Goal: Task Accomplishment & Management: Manage account settings

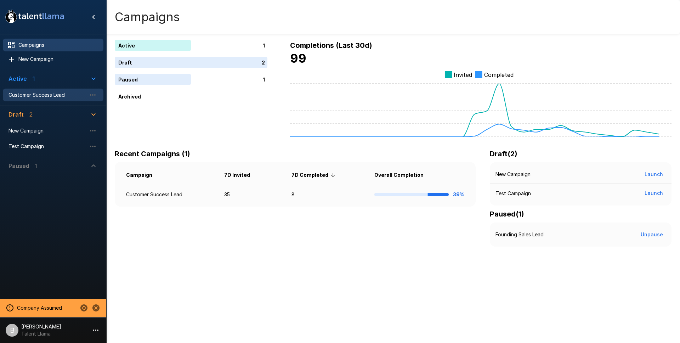
click at [40, 96] on span "Customer Success Lead" at bounding box center [48, 94] width 78 height 7
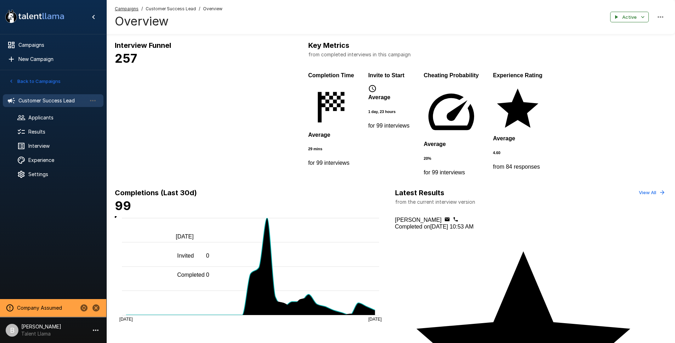
scroll to position [211, 0]
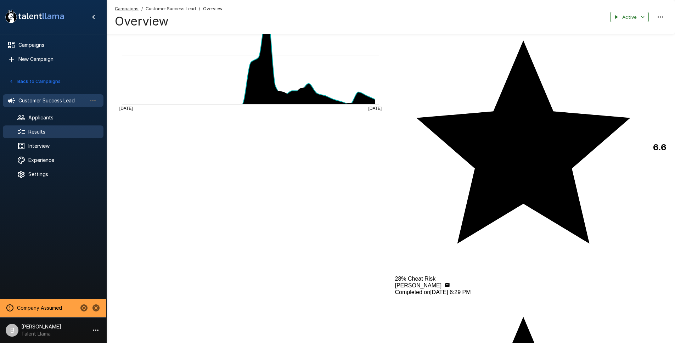
click at [51, 125] on div "Results" at bounding box center [53, 131] width 101 height 13
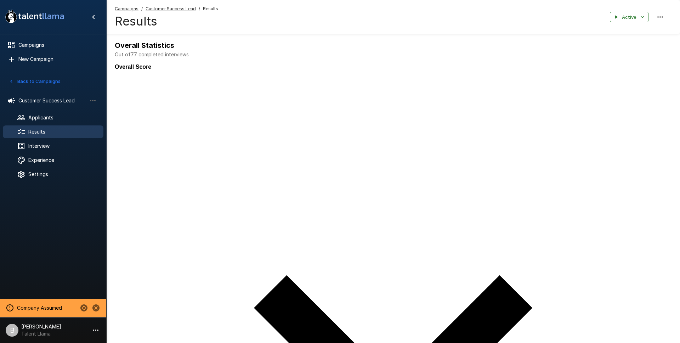
click at [557, 165] on body ".st0{fill:#FFFFFF;} .st1{fill:#76a4ed;} Campaigns New Campaign Active 1 Custome…" at bounding box center [343, 171] width 686 height 343
type input "***"
click at [546, 180] on body ".st0{fill:#FFFFFF;} .st1{fill:#76a4ed;} Campaigns New Campaign Active 1 Custome…" at bounding box center [343, 171] width 686 height 343
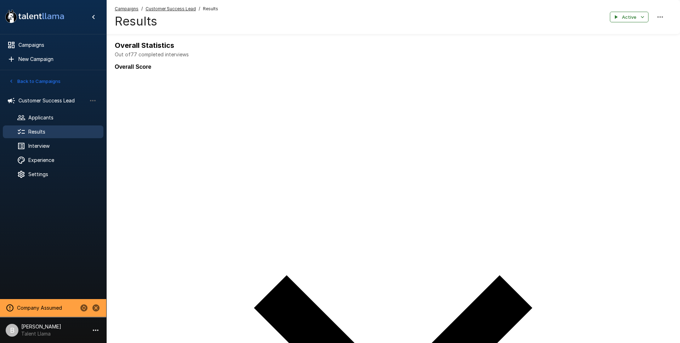
type input "**********"
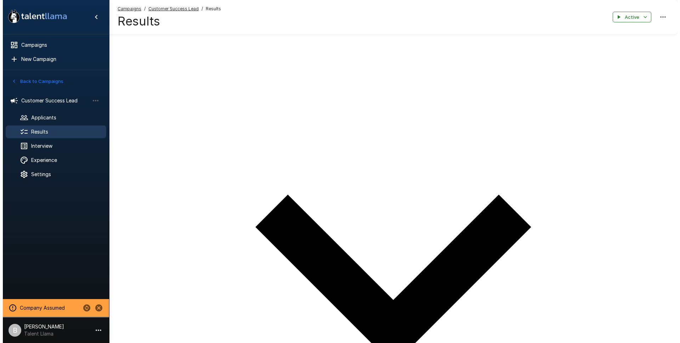
scroll to position [69, 0]
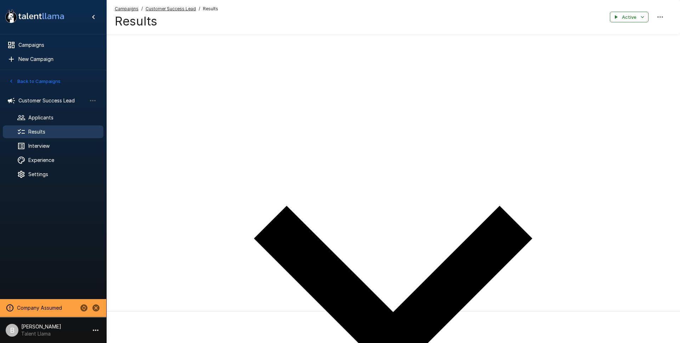
click at [547, 181] on body ".st0{fill:#FFFFFF;} .st1{fill:#76a4ed;} Campaigns New Campaign Active 1 Custome…" at bounding box center [343, 102] width 686 height 343
type input "**********"
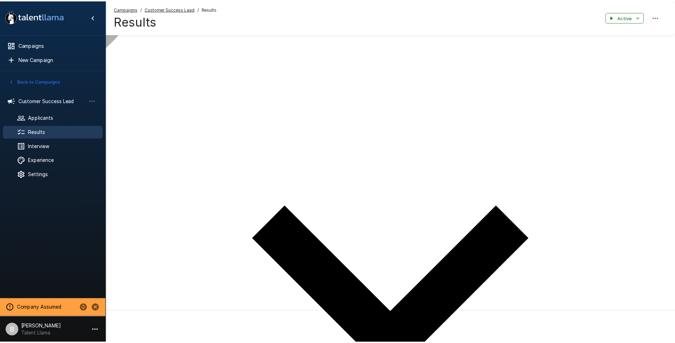
scroll to position [0, 0]
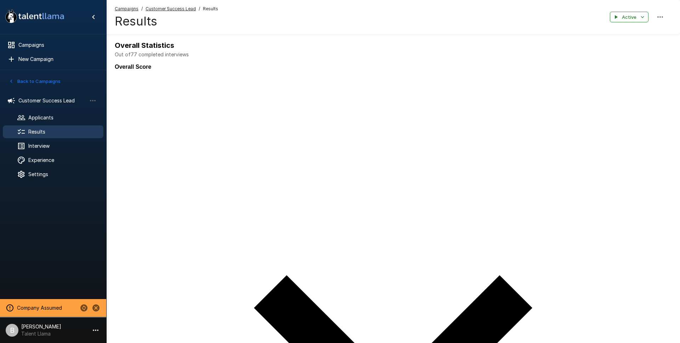
click at [340, 343] on div at bounding box center [340, 343] width 680 height 0
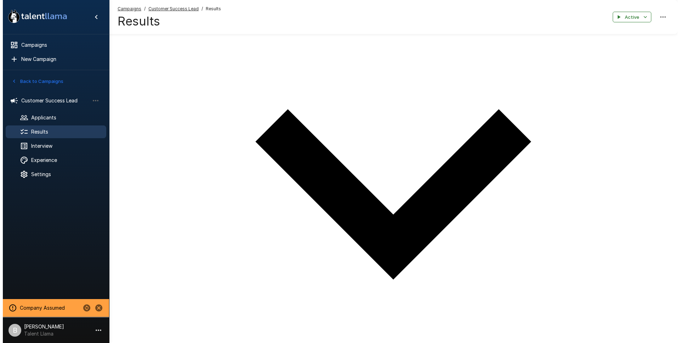
scroll to position [198, 0]
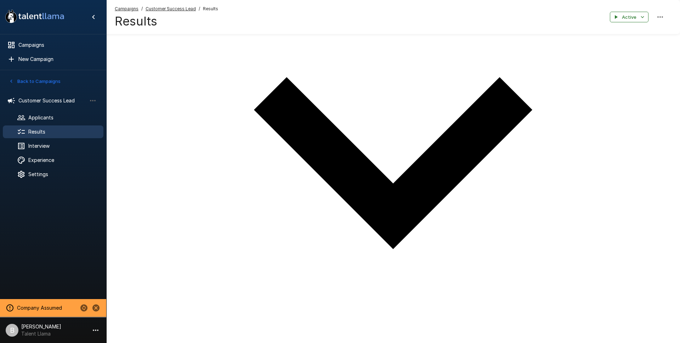
click at [594, 176] on li "100" at bounding box center [347, 173] width 666 height 6
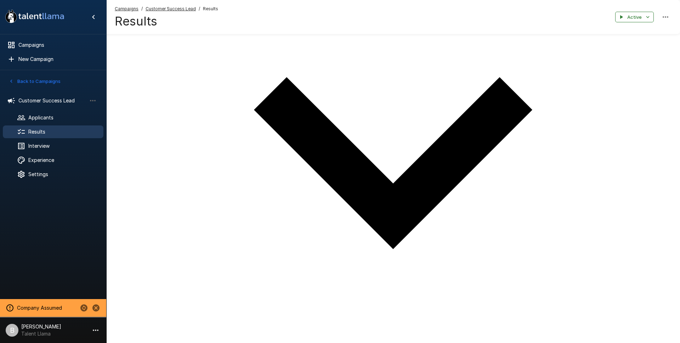
click at [626, 145] on div at bounding box center [340, 145] width 680 height 0
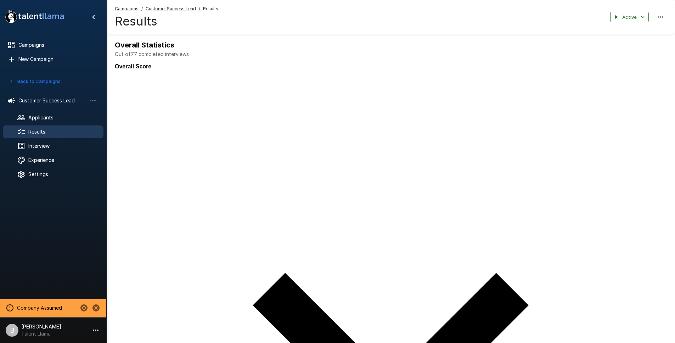
scroll to position [0, 0]
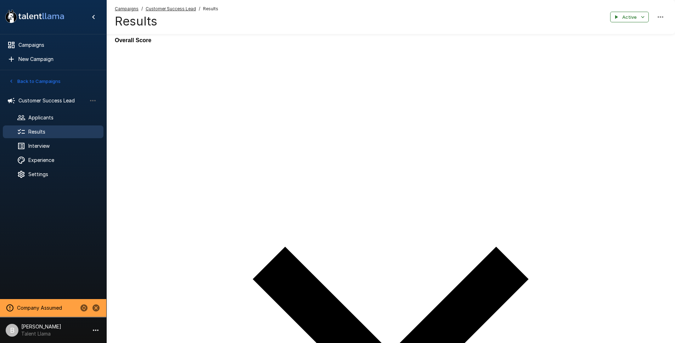
scroll to position [37, 0]
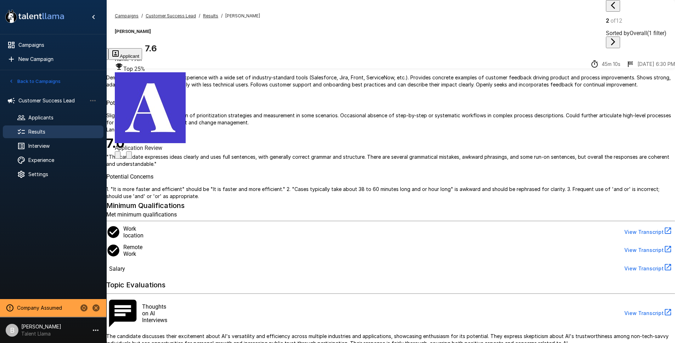
click at [125, 158] on icon "Archive Applicant" at bounding box center [122, 161] width 6 height 6
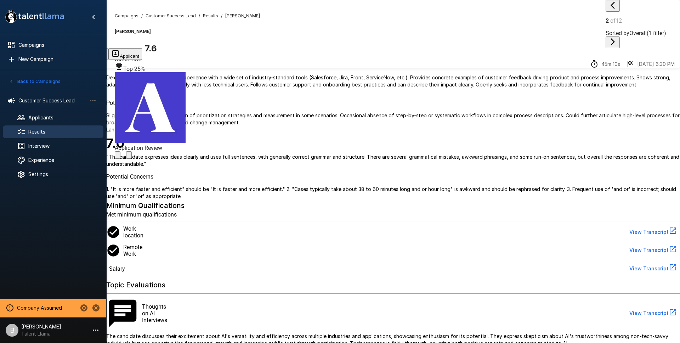
click at [323, 136] on body ".st0{fill:#FFFFFF;} .st1{fill:#76a4ed;} Campaigns New Campaign Active 1 Custome…" at bounding box center [343, 171] width 686 height 343
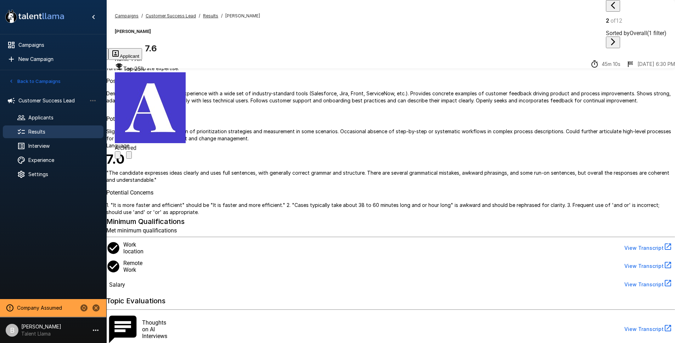
click at [617, 38] on icon "button" at bounding box center [613, 42] width 9 height 9
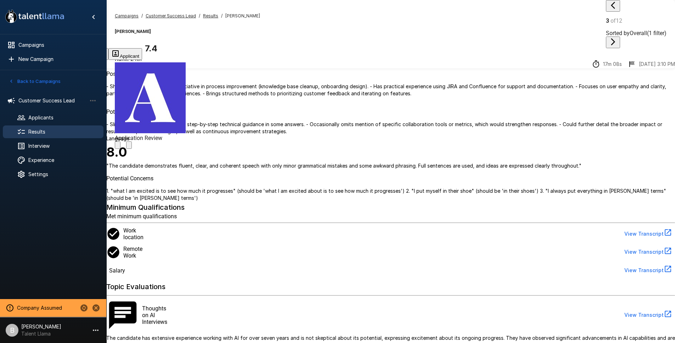
click at [121, 141] on button "Archive Applicant" at bounding box center [118, 144] width 6 height 7
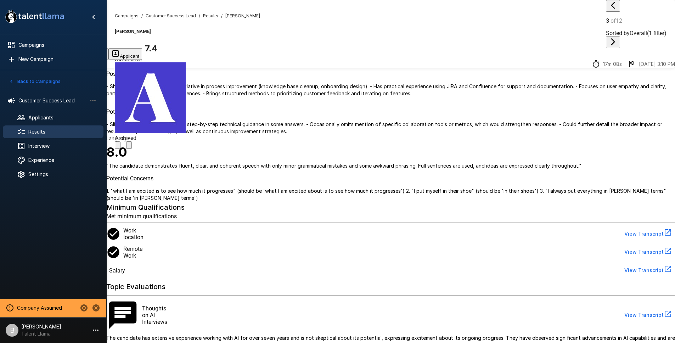
click at [617, 38] on icon "button" at bounding box center [613, 42] width 9 height 9
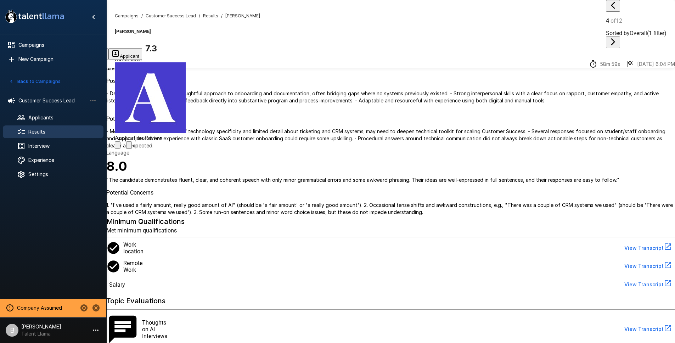
click at [118, 147] on icon "Archive Applicant" at bounding box center [118, 147] width 0 height 0
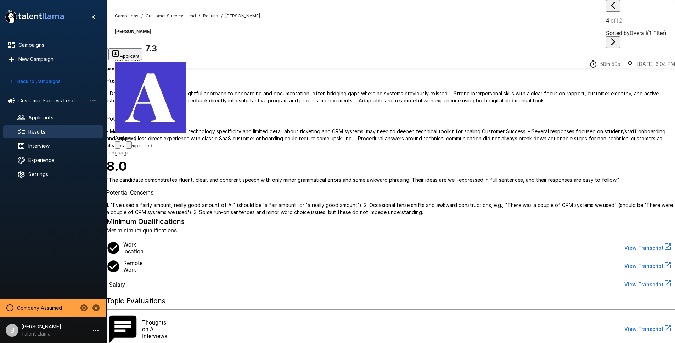
click at [617, 38] on icon "button" at bounding box center [613, 42] width 9 height 9
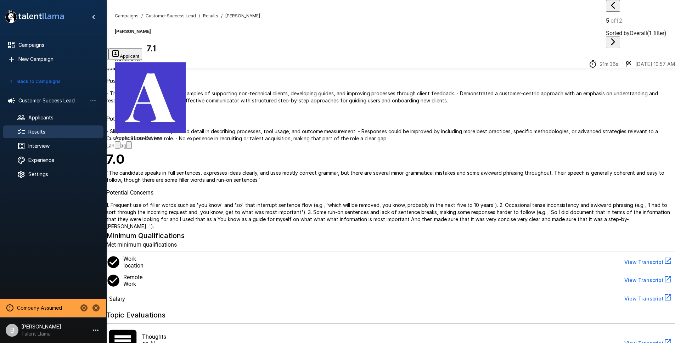
click at [118, 147] on icon "Archive Applicant" at bounding box center [118, 147] width 0 height 0
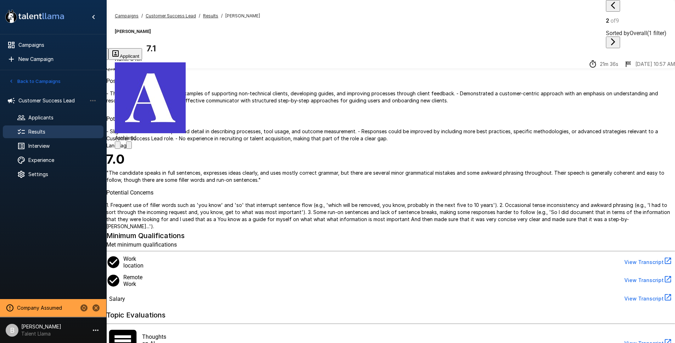
click at [617, 38] on icon "button" at bounding box center [613, 42] width 9 height 9
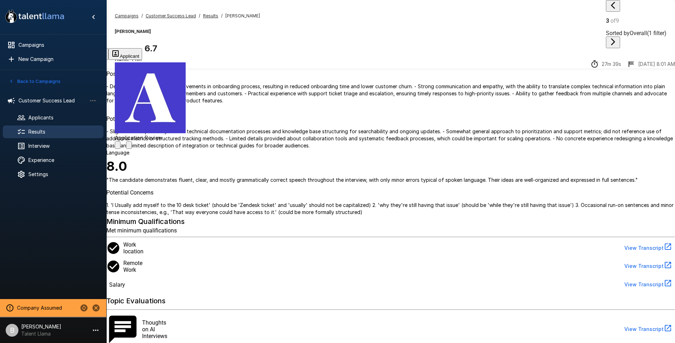
click at [125, 148] on icon "Archive Applicant" at bounding box center [122, 151] width 6 height 6
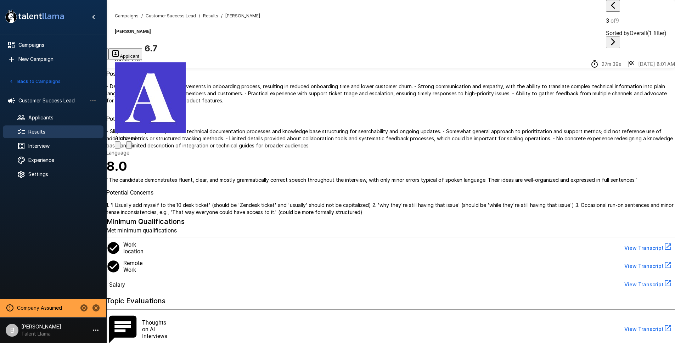
click at [617, 38] on icon "button" at bounding box center [613, 42] width 9 height 9
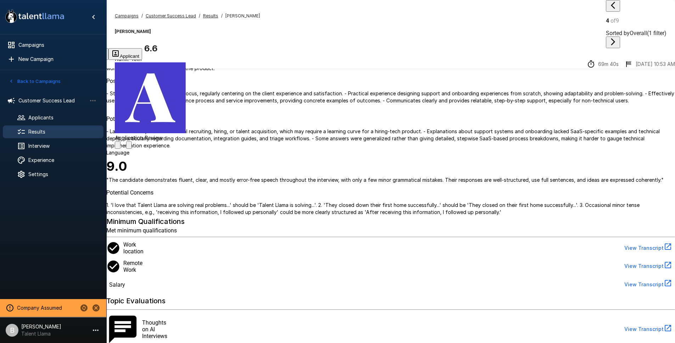
click at [125, 148] on icon "Archive Applicant" at bounding box center [122, 151] width 6 height 6
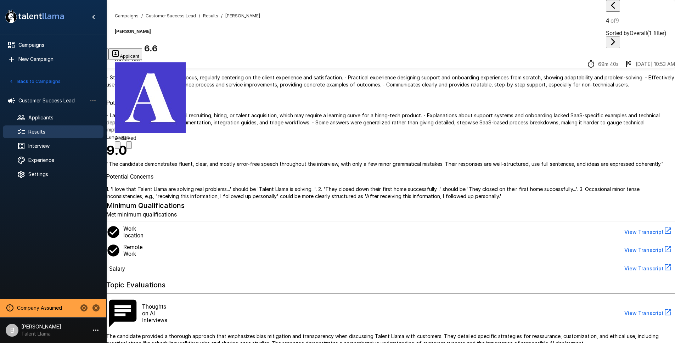
click at [617, 38] on icon "button" at bounding box center [613, 42] width 9 height 9
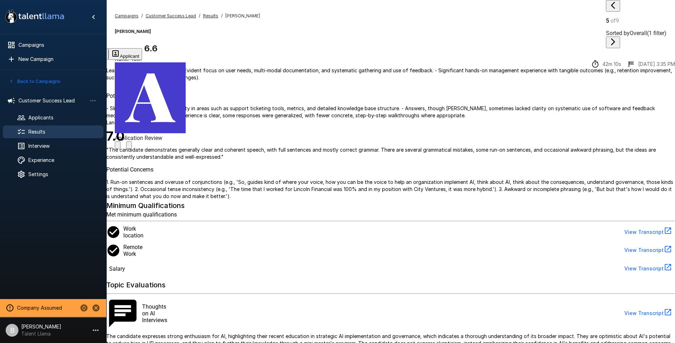
click at [118, 147] on icon "Archive Applicant" at bounding box center [118, 147] width 0 height 0
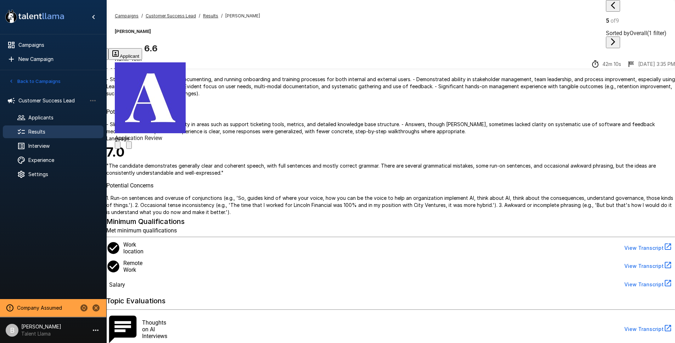
click at [615, 38] on icon "button" at bounding box center [613, 41] width 4 height 7
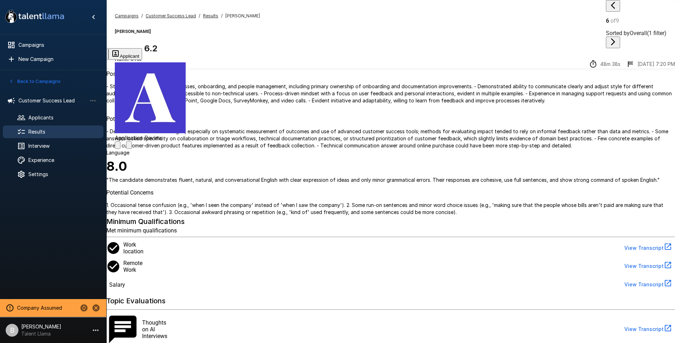
click at [125, 148] on icon "Archive Applicant" at bounding box center [122, 151] width 6 height 6
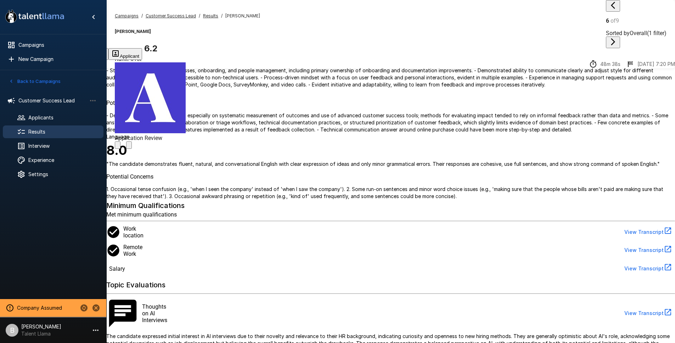
click at [617, 38] on icon "button" at bounding box center [613, 42] width 9 height 9
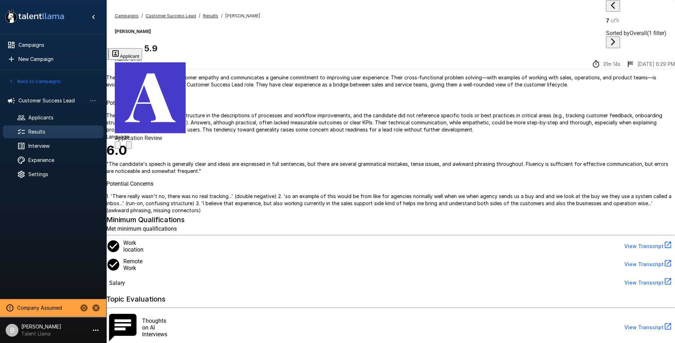
click at [186, 62] on div "Application Review" at bounding box center [150, 105] width 71 height 86
click at [118, 147] on icon "Archive Applicant" at bounding box center [118, 147] width 0 height 0
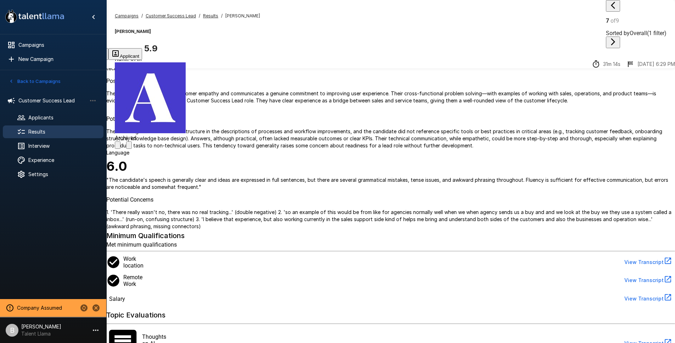
click at [617, 38] on icon "button" at bounding box center [613, 42] width 9 height 9
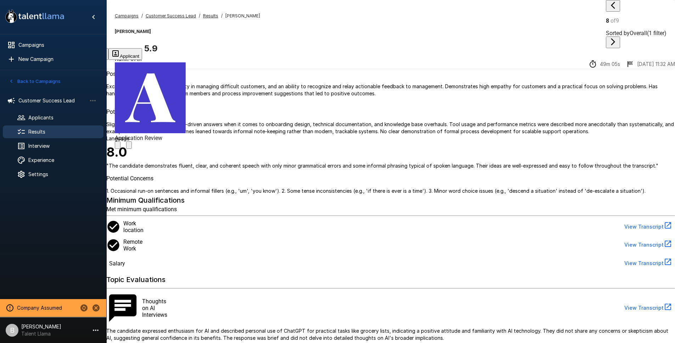
click at [125, 148] on icon "Archive Applicant" at bounding box center [122, 151] width 6 height 6
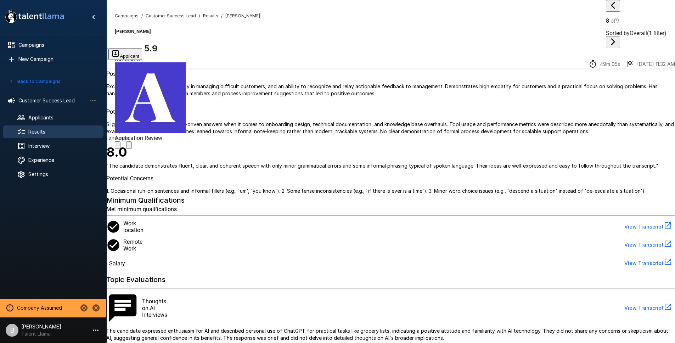
click at [655, 18] on div "Campaigns / Customer Success Lead / Results / [PERSON_NAME] [PERSON_NAME] 5.9 R…" at bounding box center [390, 24] width 569 height 48
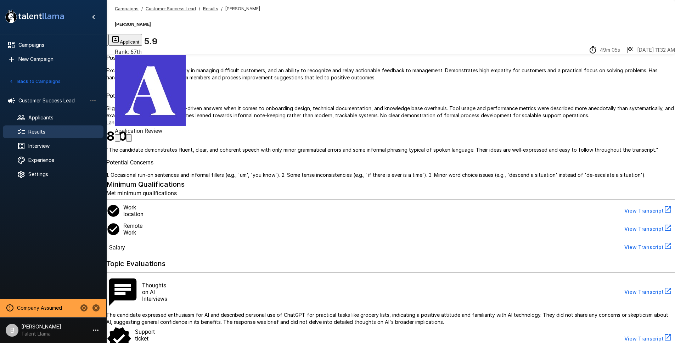
click at [118, 140] on icon "Archive Applicant" at bounding box center [118, 140] width 0 height 0
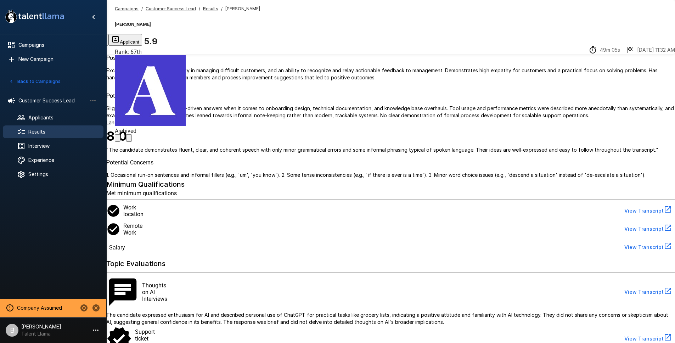
click at [205, 11] on u "Results" at bounding box center [210, 8] width 15 height 5
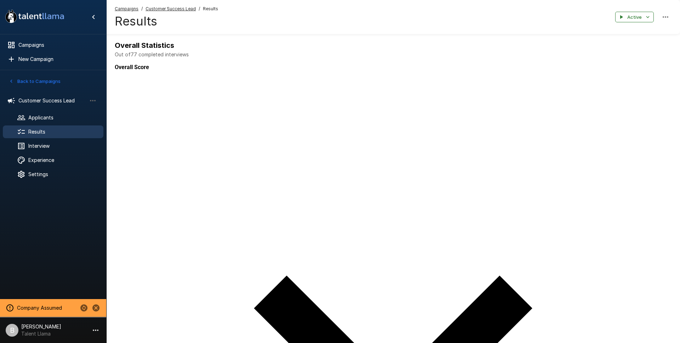
type input "****"
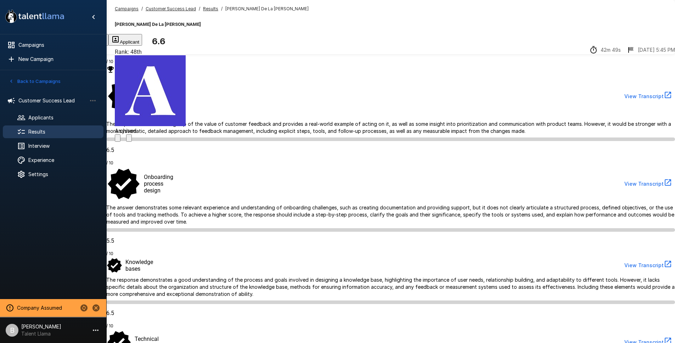
scroll to position [376, 0]
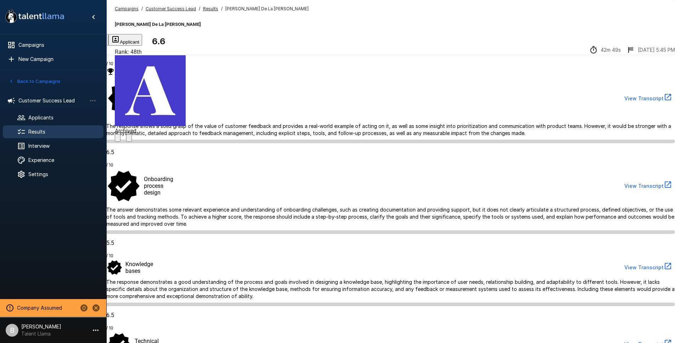
click at [622, 91] on button "View Transcript" at bounding box center [649, 99] width 54 height 16
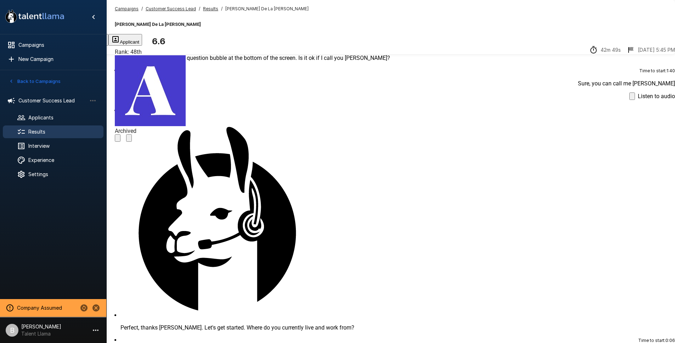
scroll to position [25, 0]
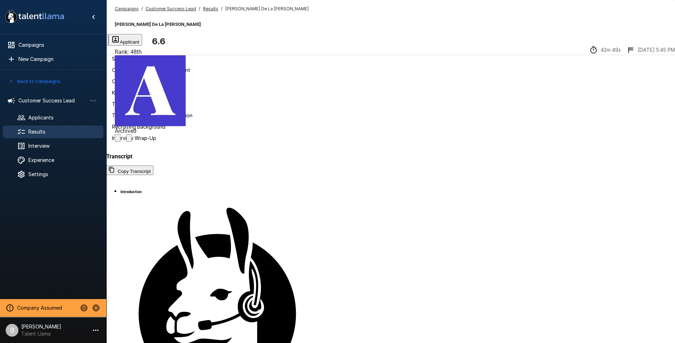
scroll to position [1251, 0]
